Goal: Complete application form

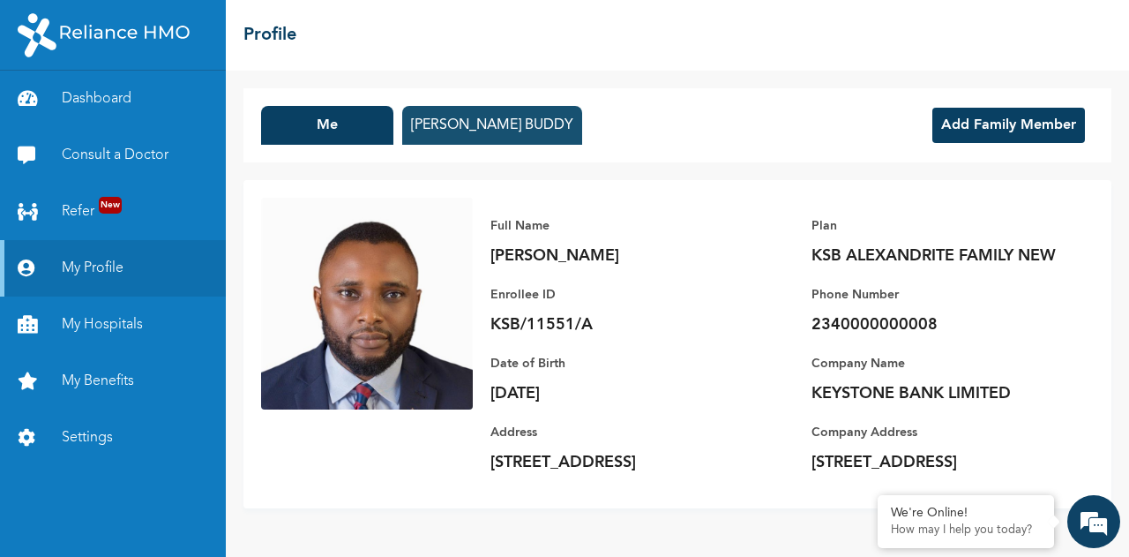
click at [533, 123] on button "[PERSON_NAME] BUDDY" at bounding box center [492, 125] width 180 height 39
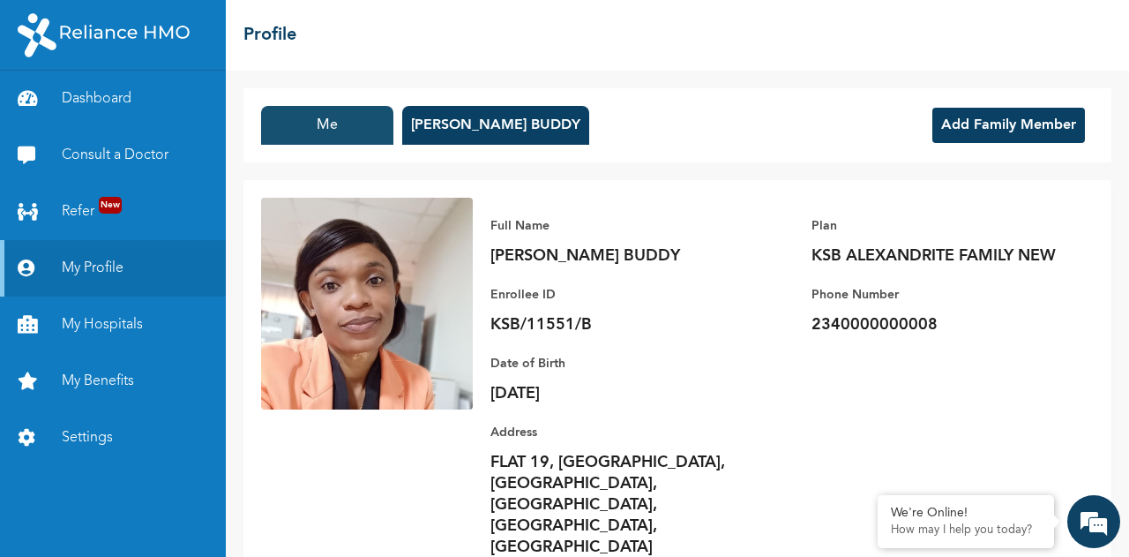
click at [363, 127] on button "Me" at bounding box center [327, 125] width 132 height 39
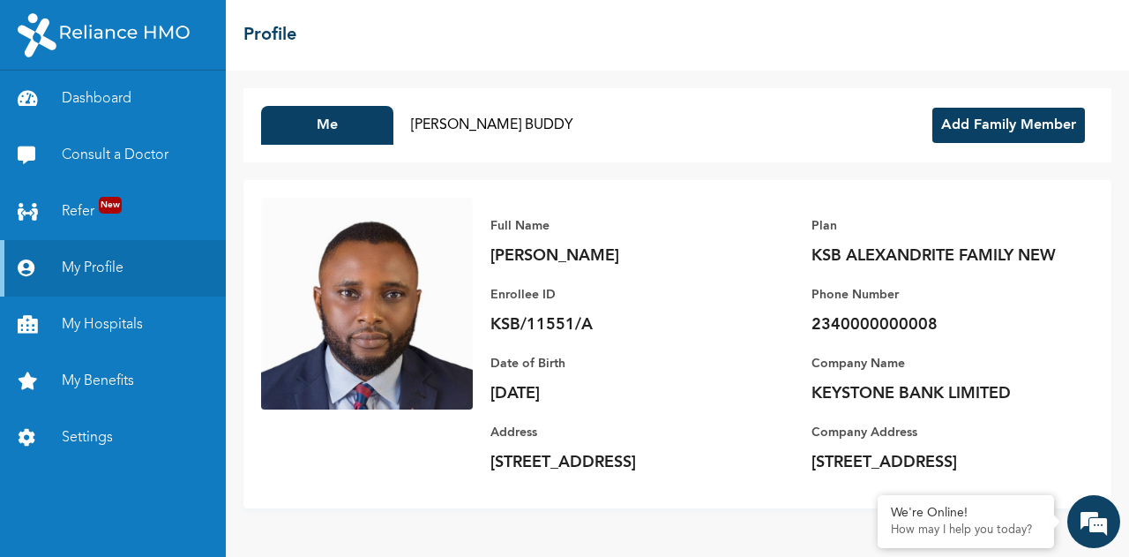
click at [970, 129] on button "Add Family Member" at bounding box center [1009, 125] width 153 height 35
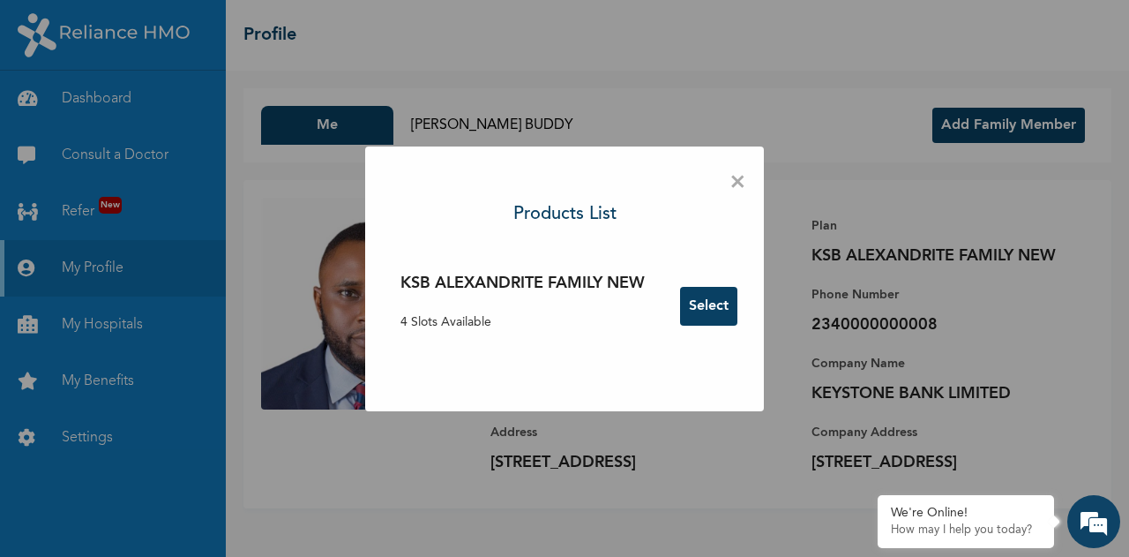
click at [722, 307] on button "Select" at bounding box center [708, 306] width 57 height 39
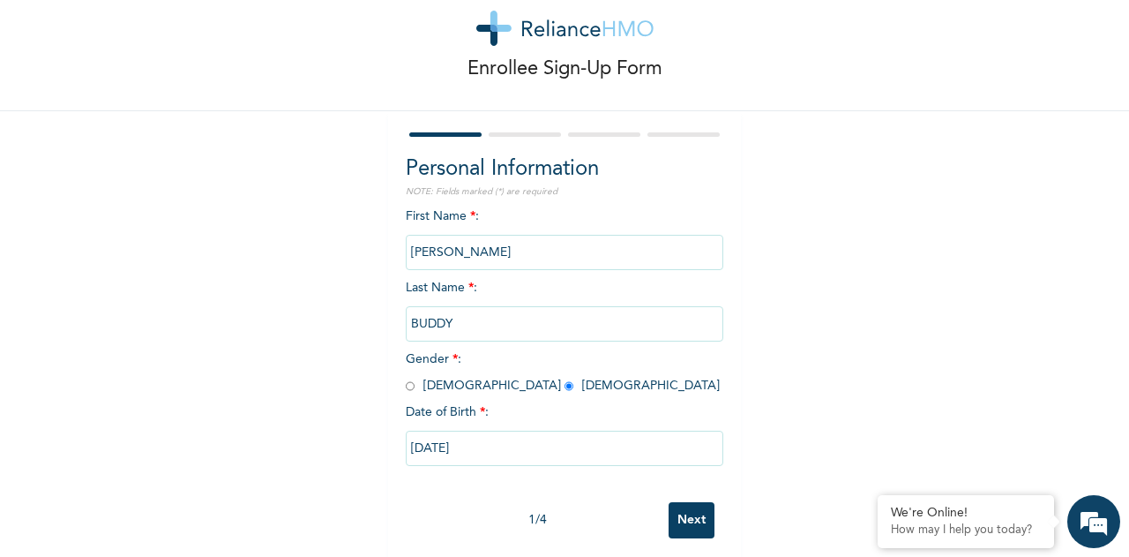
scroll to position [65, 0]
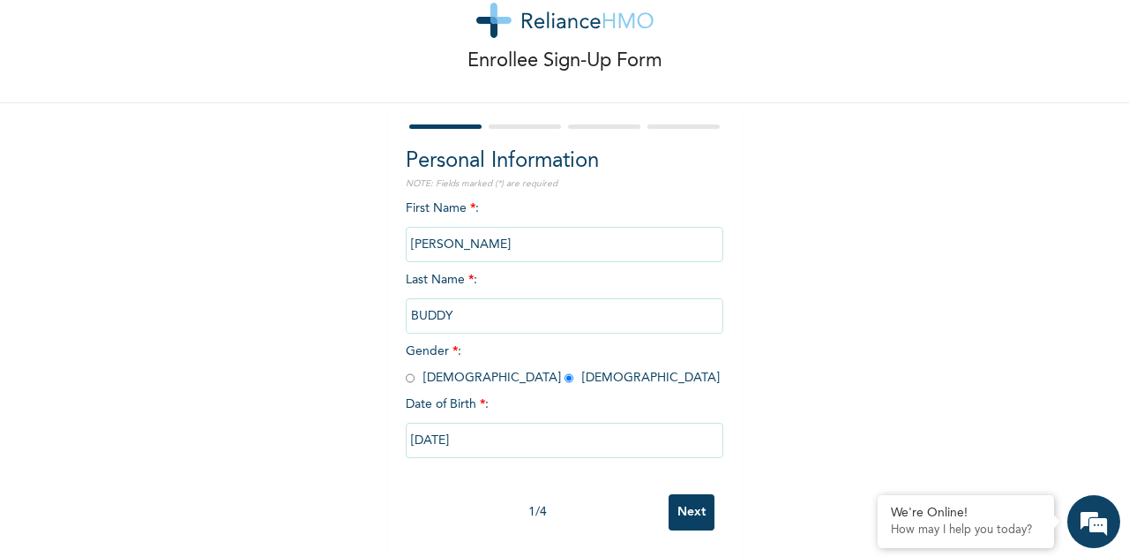
click at [679, 494] on input "Next" at bounding box center [692, 512] width 46 height 36
select select "25"
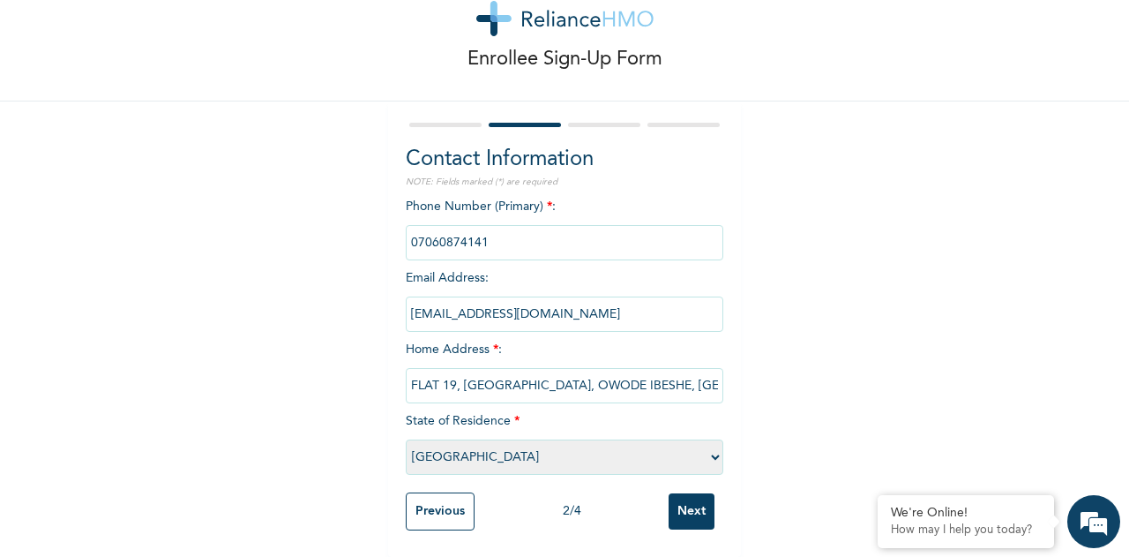
scroll to position [67, 0]
click at [682, 497] on input "Next" at bounding box center [692, 511] width 46 height 36
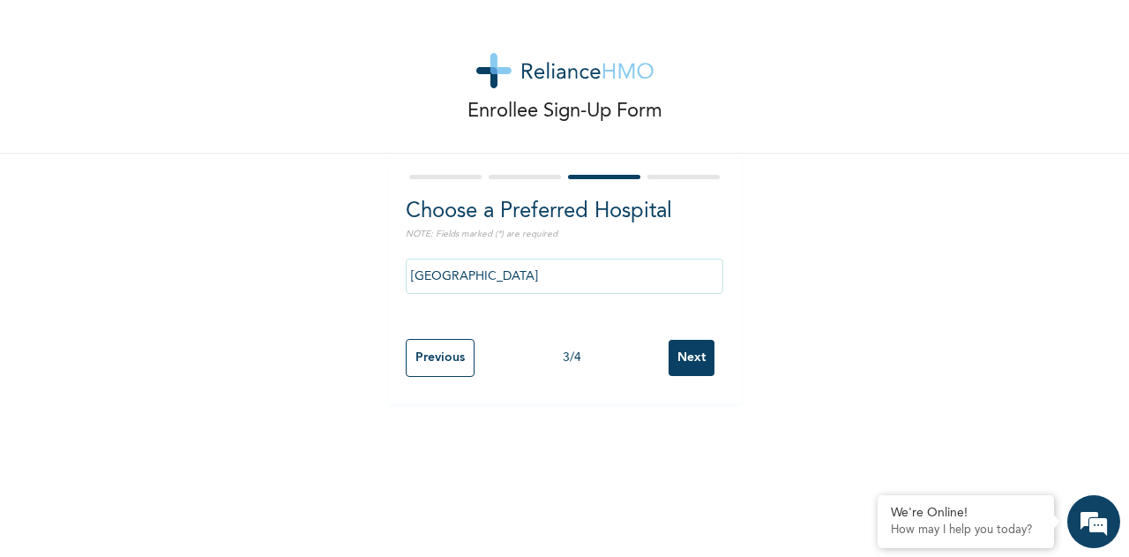
click at [683, 357] on input "Next" at bounding box center [692, 358] width 46 height 36
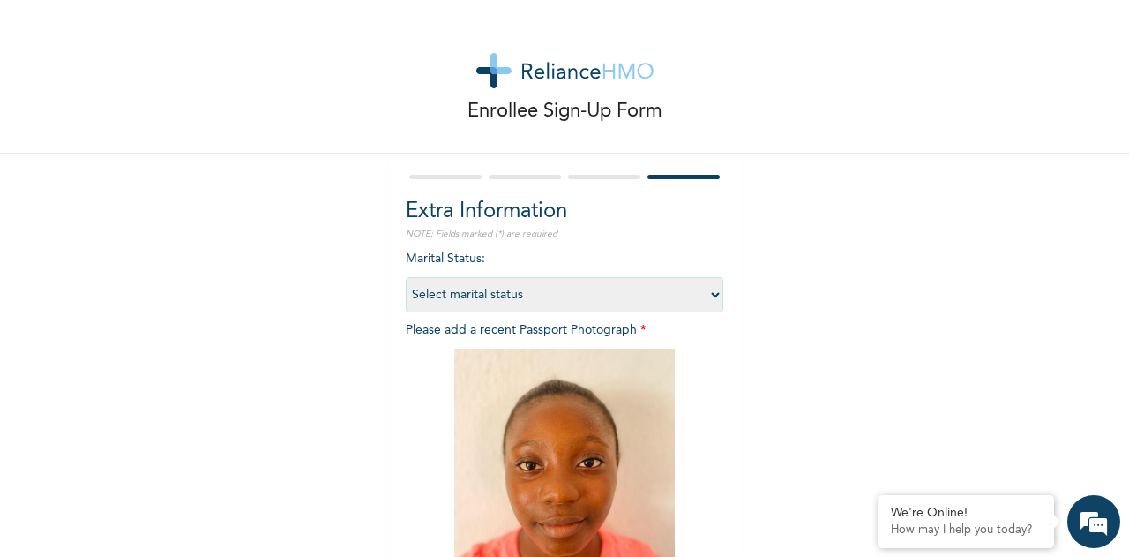
click at [549, 296] on select "Select marital status [DEMOGRAPHIC_DATA] Married [DEMOGRAPHIC_DATA] Widow/[DEMO…" at bounding box center [565, 294] width 318 height 35
select select "1"
click at [406, 277] on select "Select marital status [DEMOGRAPHIC_DATA] Married [DEMOGRAPHIC_DATA] Widow/[DEMO…" at bounding box center [565, 294] width 318 height 35
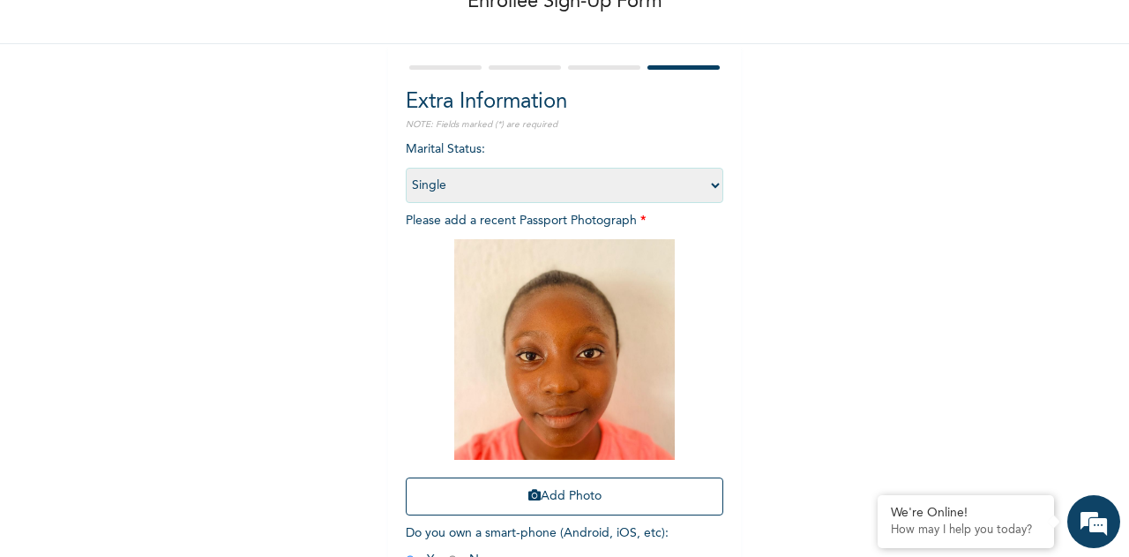
scroll to position [217, 0]
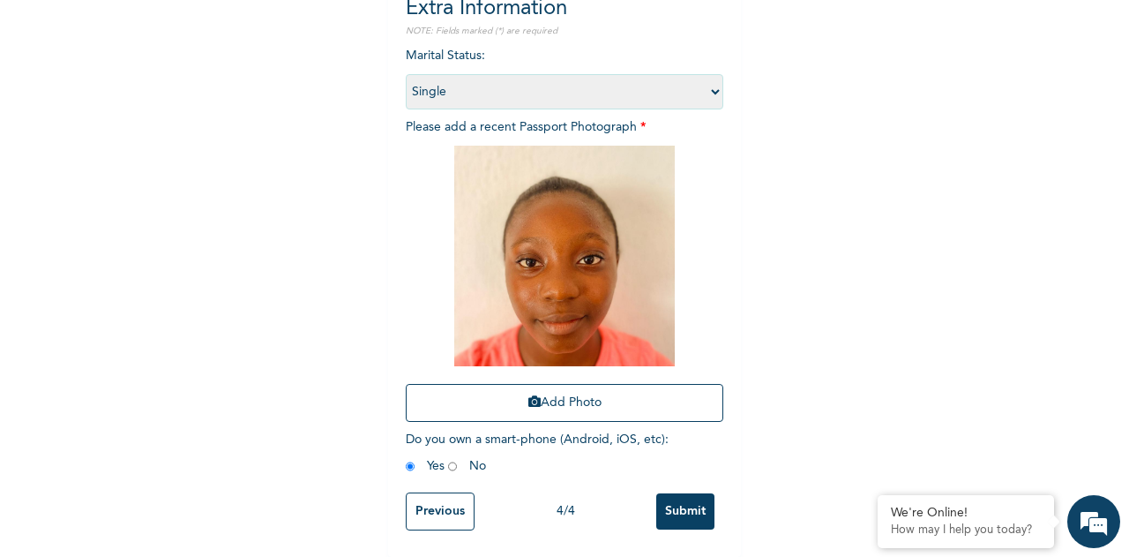
click at [692, 502] on input "Submit" at bounding box center [685, 511] width 58 height 36
